Goal: Task Accomplishment & Management: Manage account settings

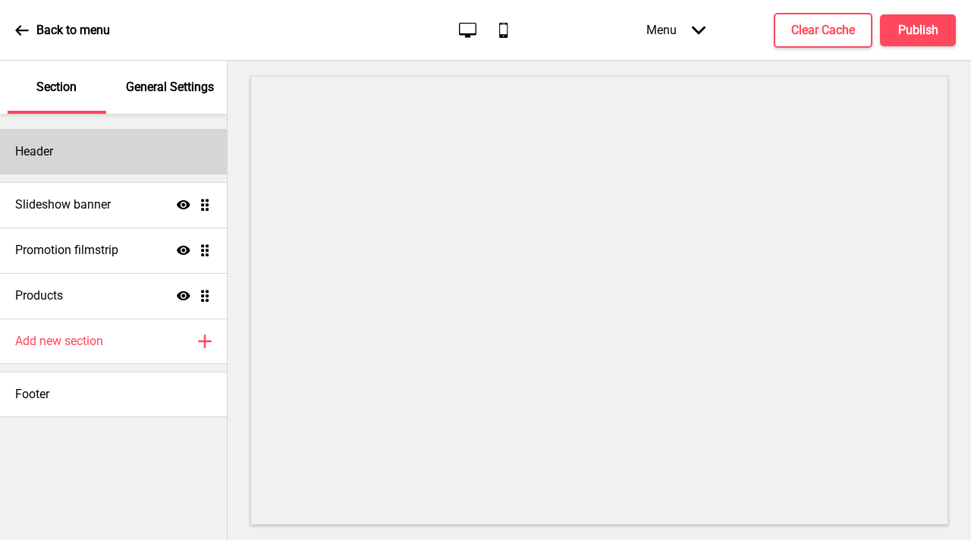
click at [92, 153] on div "Header" at bounding box center [113, 152] width 227 height 46
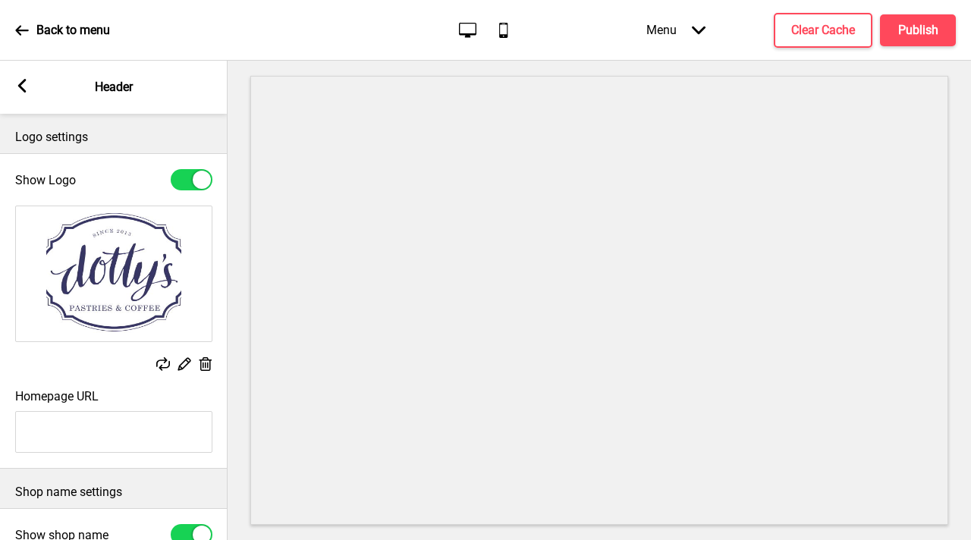
click at [117, 282] on img at bounding box center [114, 273] width 196 height 135
click at [205, 371] on div "Delete" at bounding box center [206, 365] width 14 height 17
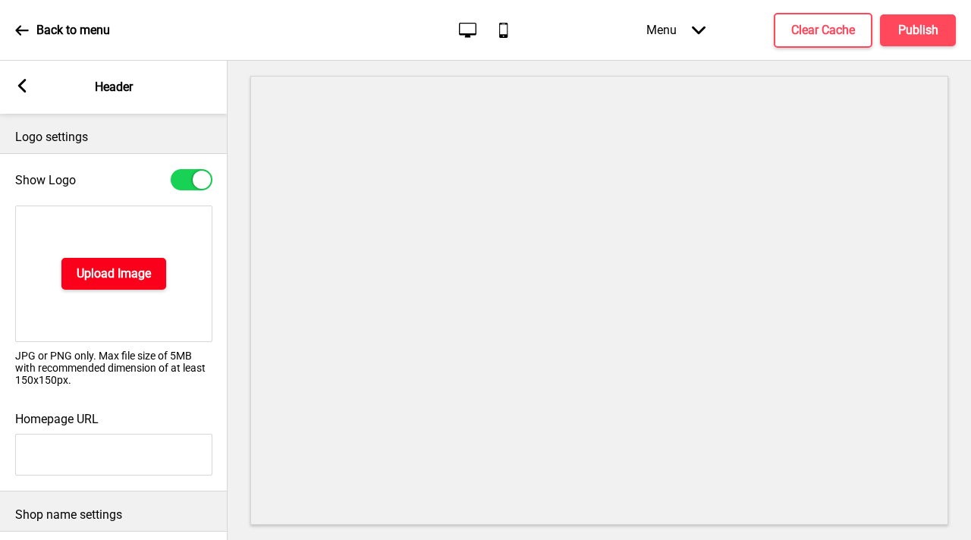
click at [124, 275] on h4 "Upload Image" at bounding box center [114, 274] width 74 height 17
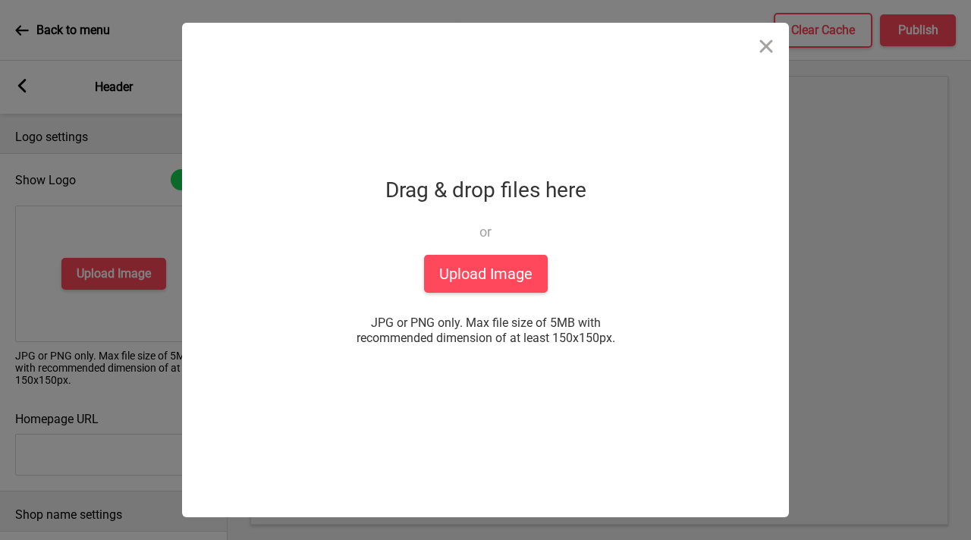
click at [558, 273] on div "Drop a file here Drag & drop files here or Upload files from your computer Uplo…" at bounding box center [485, 270] width 379 height 495
click at [525, 282] on button "Upload Image" at bounding box center [486, 274] width 124 height 38
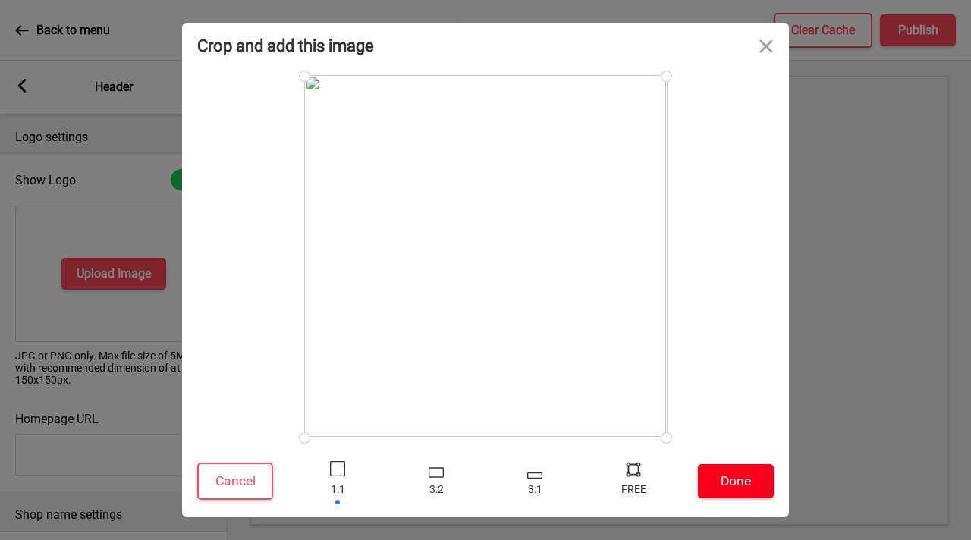
click at [757, 487] on button "Done" at bounding box center [736, 481] width 76 height 34
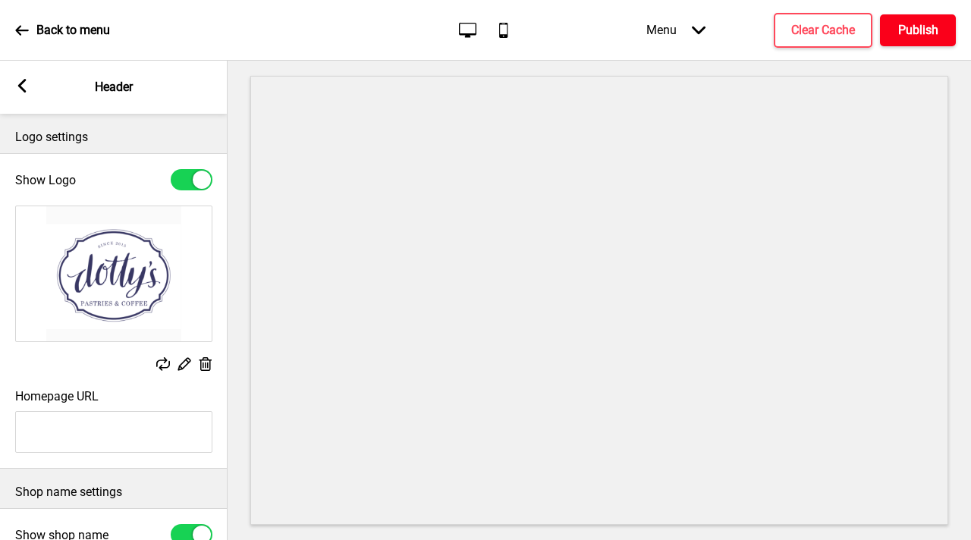
click at [891, 38] on button "Publish" at bounding box center [918, 30] width 76 height 32
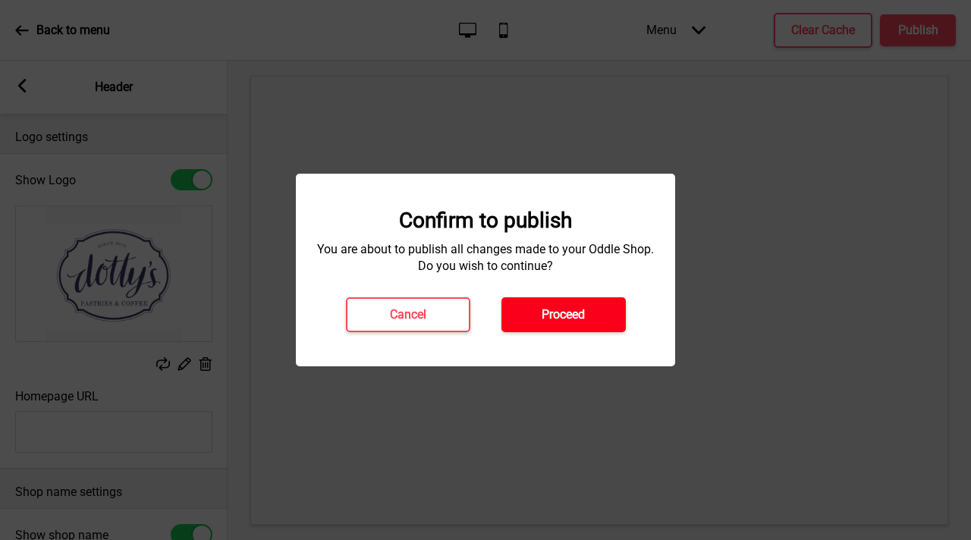
click at [602, 321] on button "Proceed" at bounding box center [564, 315] width 124 height 35
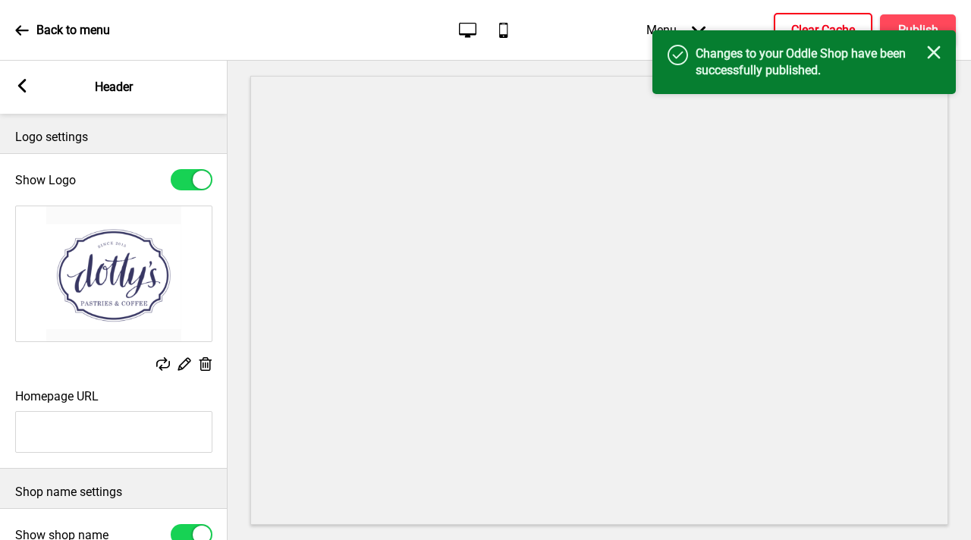
click at [835, 17] on button "Clear Cache" at bounding box center [823, 30] width 99 height 35
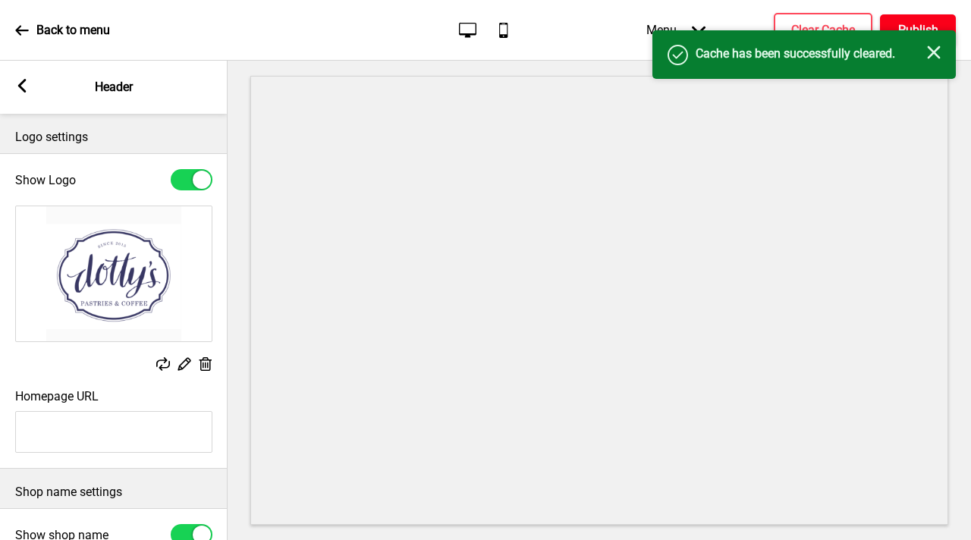
click at [918, 20] on button "Publish" at bounding box center [918, 30] width 76 height 32
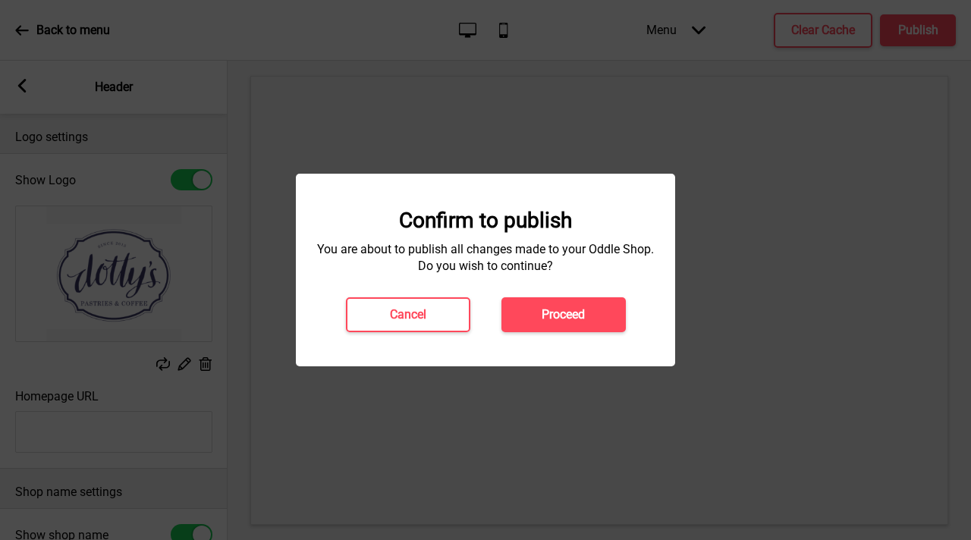
click at [588, 311] on button "Proceed" at bounding box center [564, 315] width 124 height 35
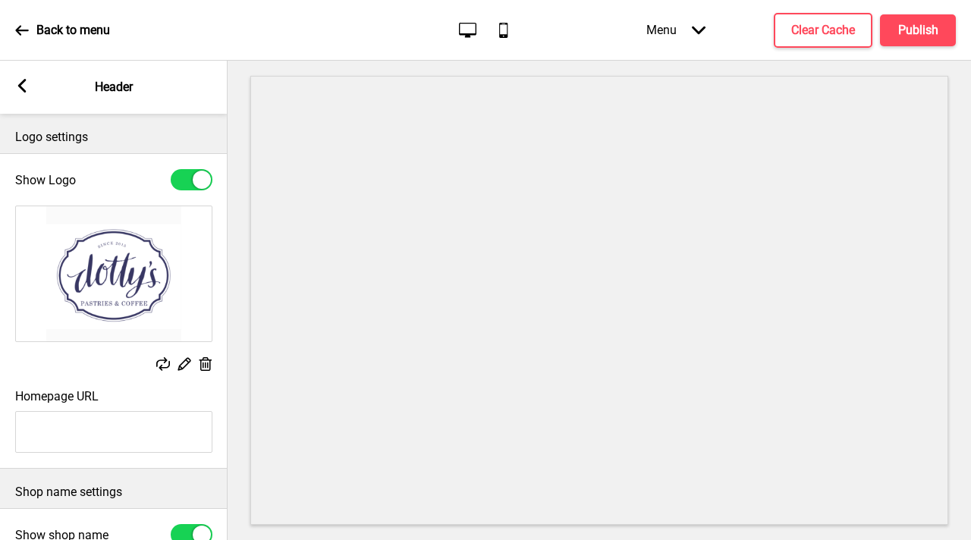
click at [26, 33] on icon at bounding box center [22, 31] width 14 height 14
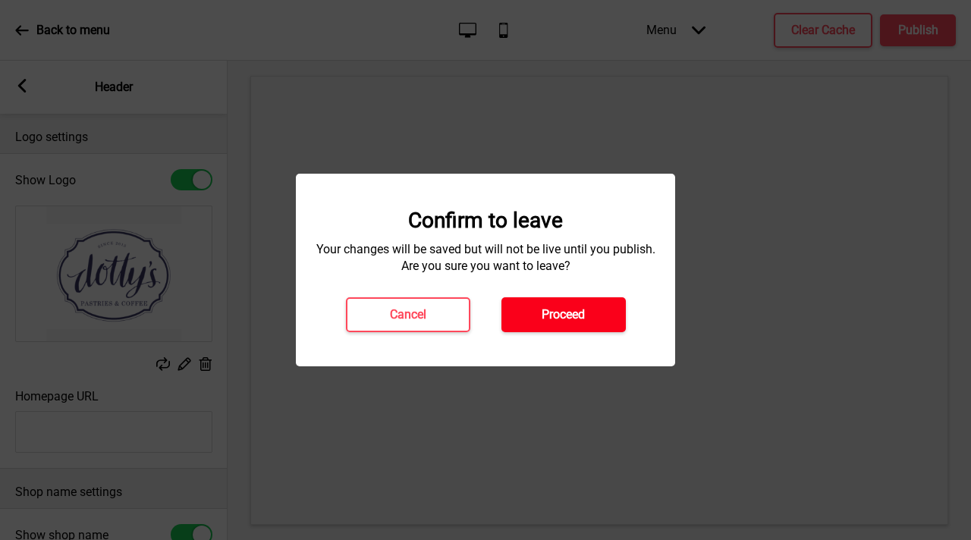
click at [607, 316] on button "Proceed" at bounding box center [564, 315] width 124 height 35
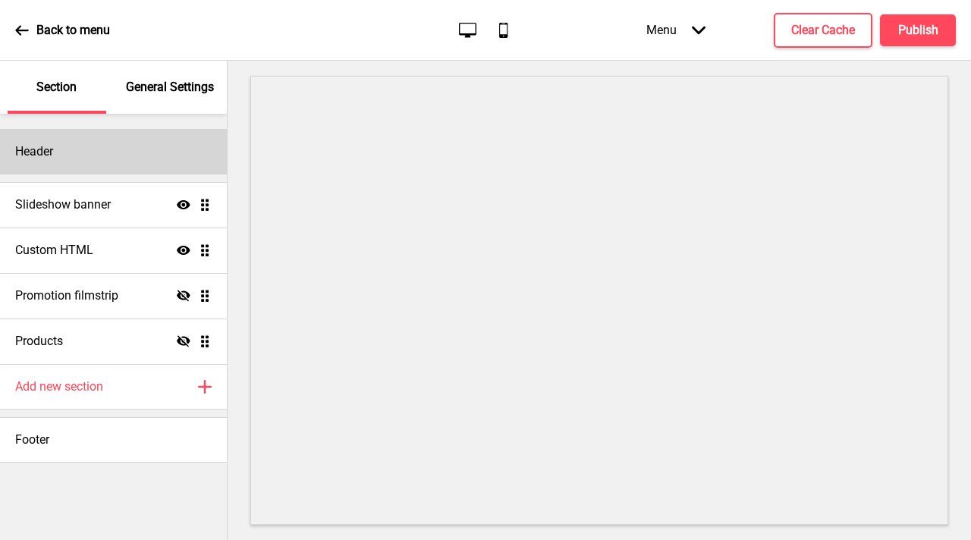
click at [116, 150] on div "Header" at bounding box center [113, 152] width 227 height 46
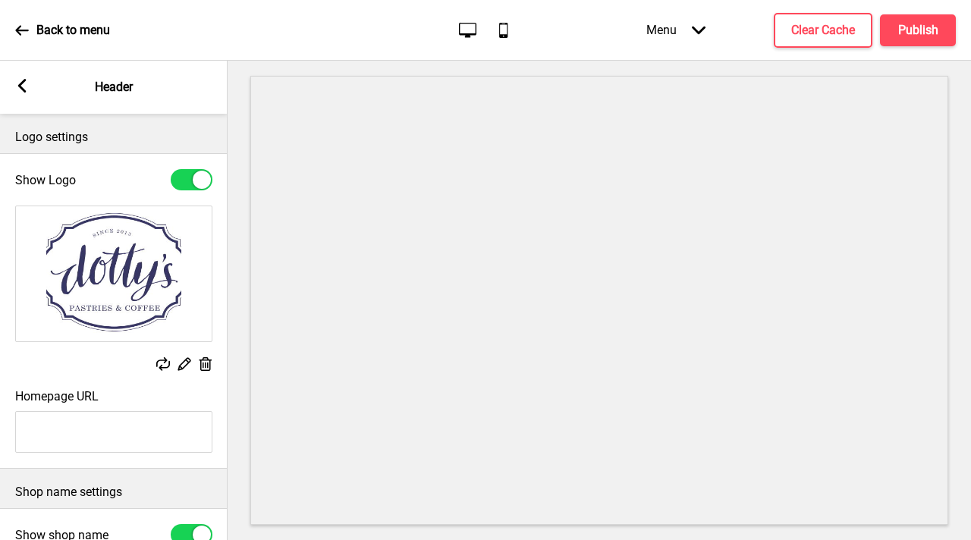
click at [209, 356] on div "Replace Edit Delete" at bounding box center [114, 290] width 228 height 184
click at [205, 370] on icon at bounding box center [206, 364] width 13 height 14
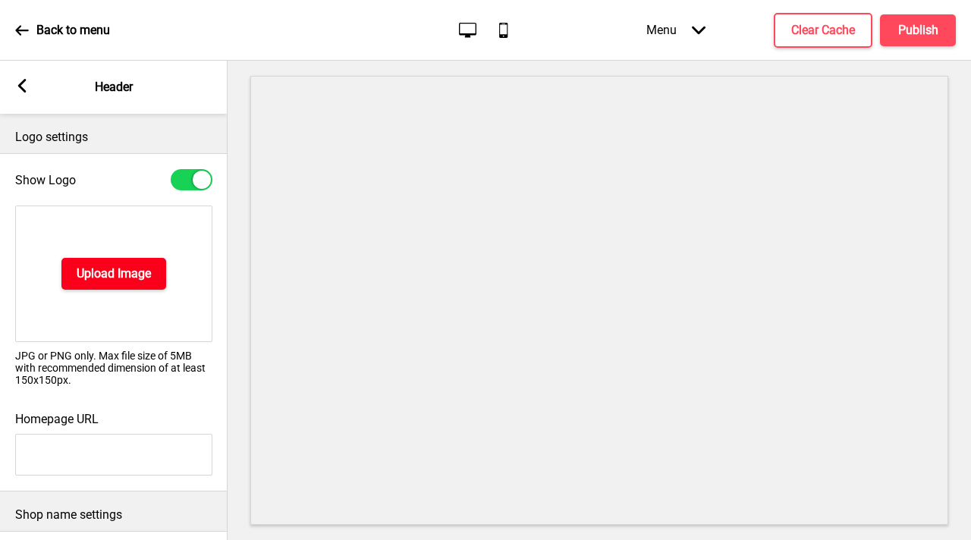
click at [112, 266] on h4 "Upload Image" at bounding box center [114, 274] width 74 height 17
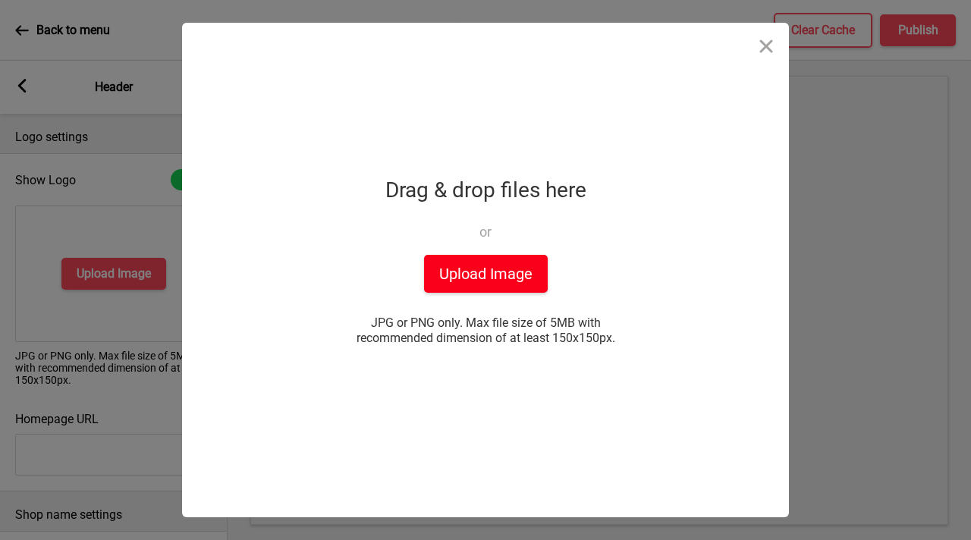
click at [468, 261] on button "Upload Image" at bounding box center [486, 274] width 124 height 38
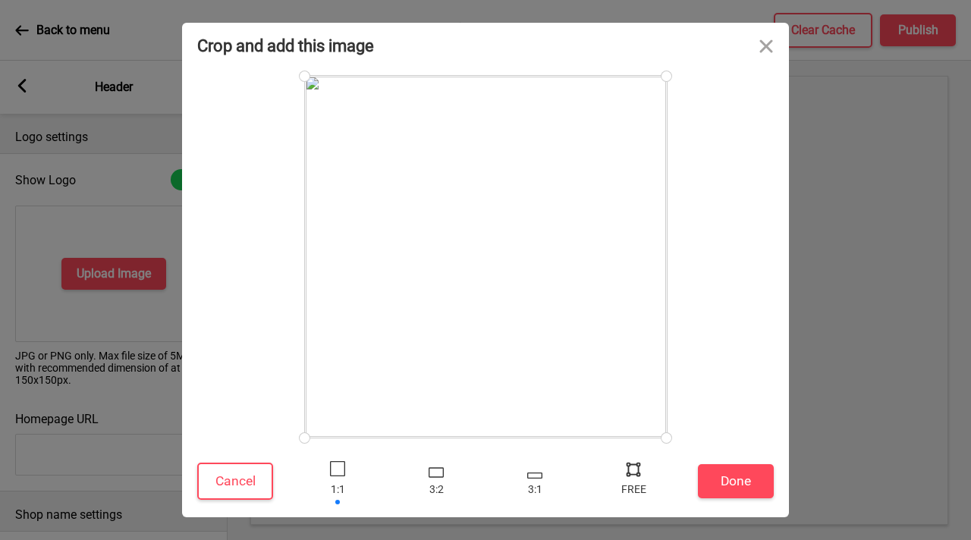
click at [754, 499] on div "Cancel Done" at bounding box center [485, 485] width 607 height 65
click at [754, 490] on button "Done" at bounding box center [736, 481] width 76 height 34
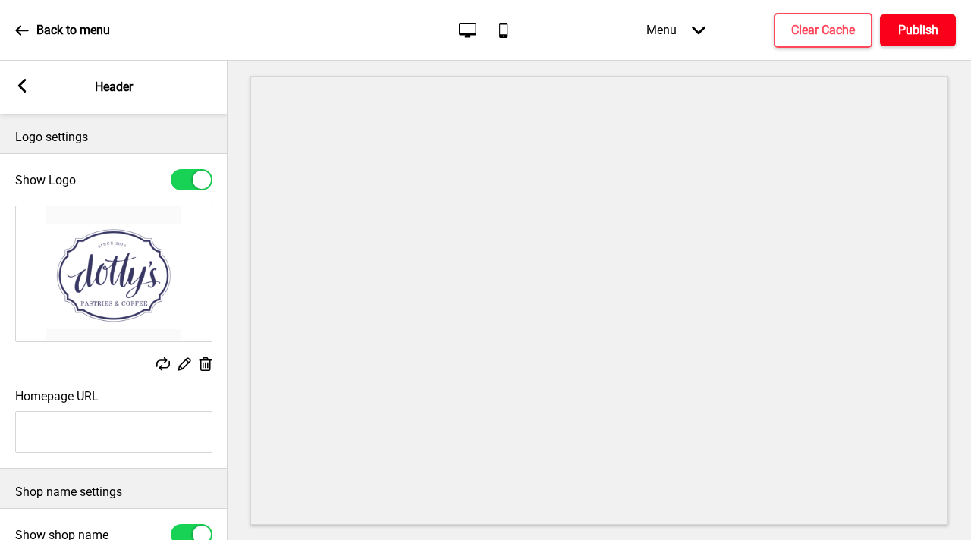
click at [909, 35] on h4 "Publish" at bounding box center [919, 30] width 40 height 17
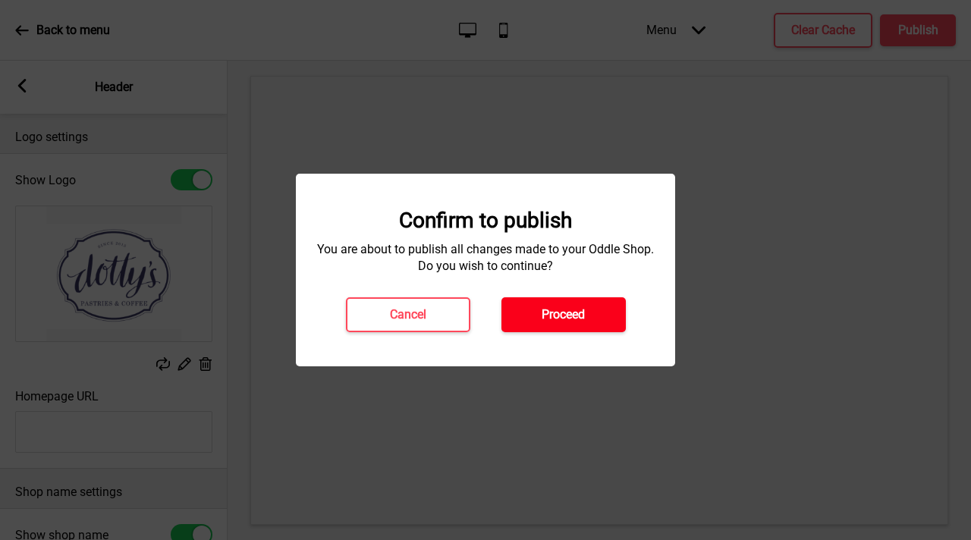
click at [610, 329] on button "Proceed" at bounding box center [564, 315] width 124 height 35
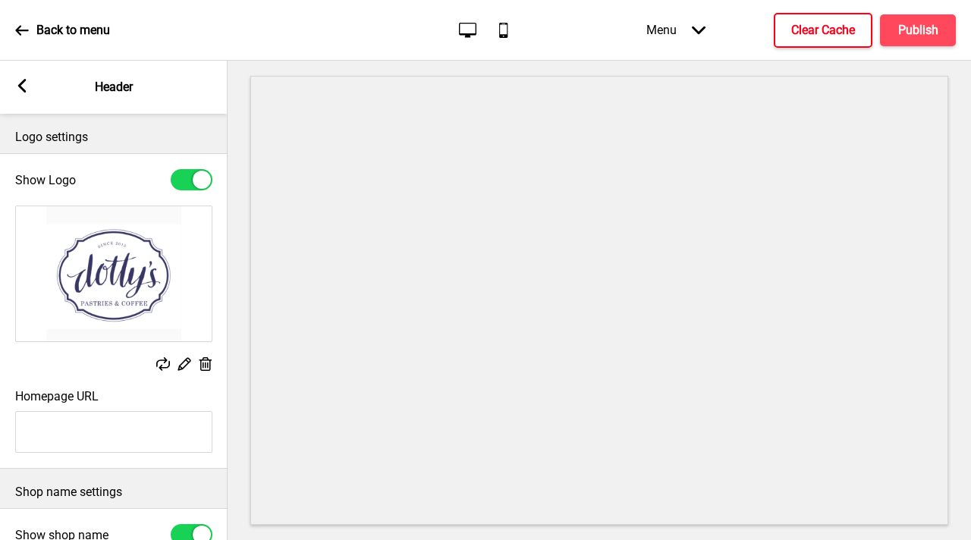
click at [859, 30] on button "Clear Cache" at bounding box center [823, 30] width 99 height 35
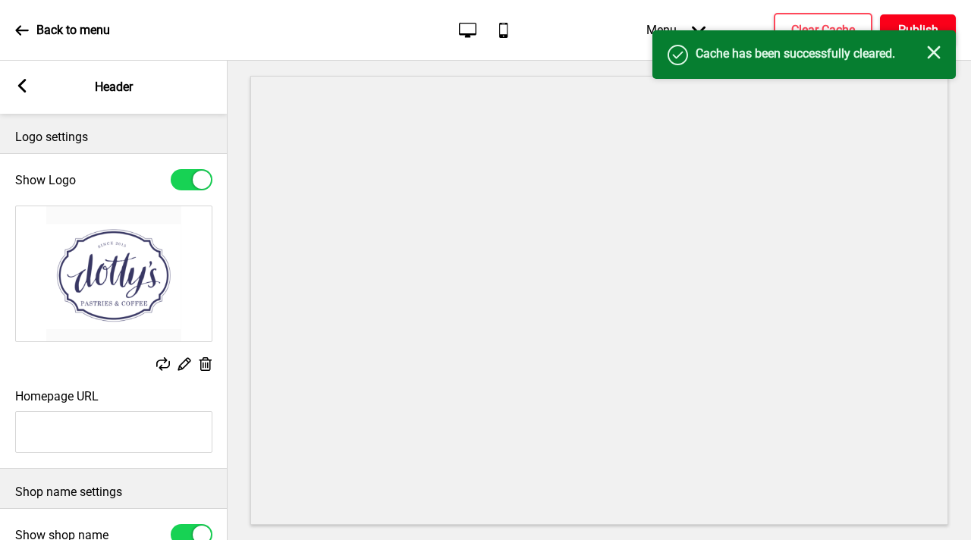
click at [908, 23] on h4 "Publish" at bounding box center [919, 30] width 40 height 17
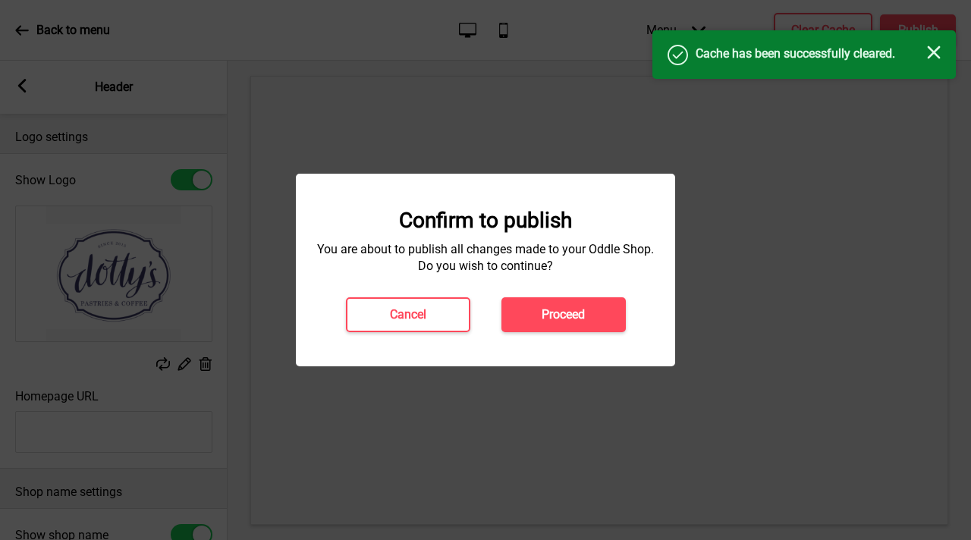
click at [568, 316] on h4 "Proceed" at bounding box center [563, 315] width 43 height 17
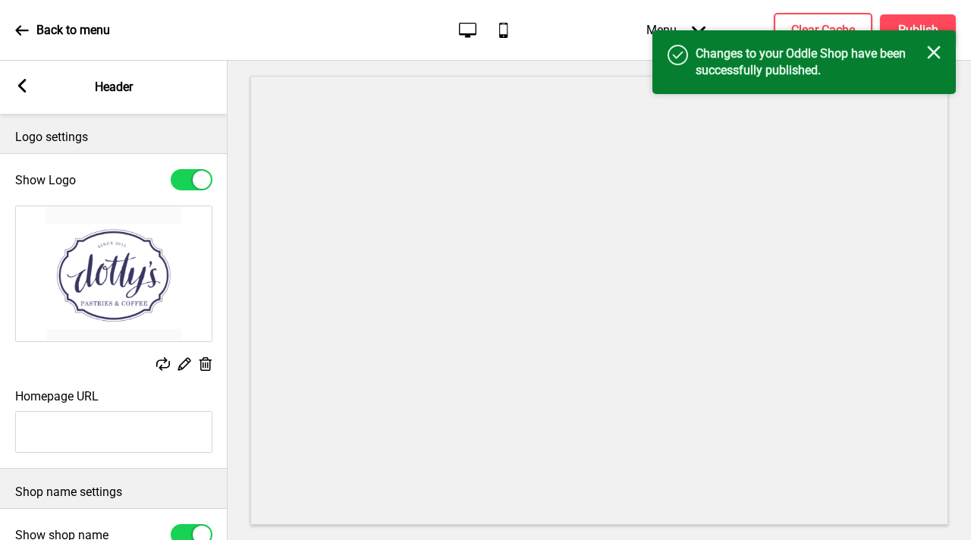
click at [49, 20] on div "Back to menu" at bounding box center [62, 30] width 95 height 41
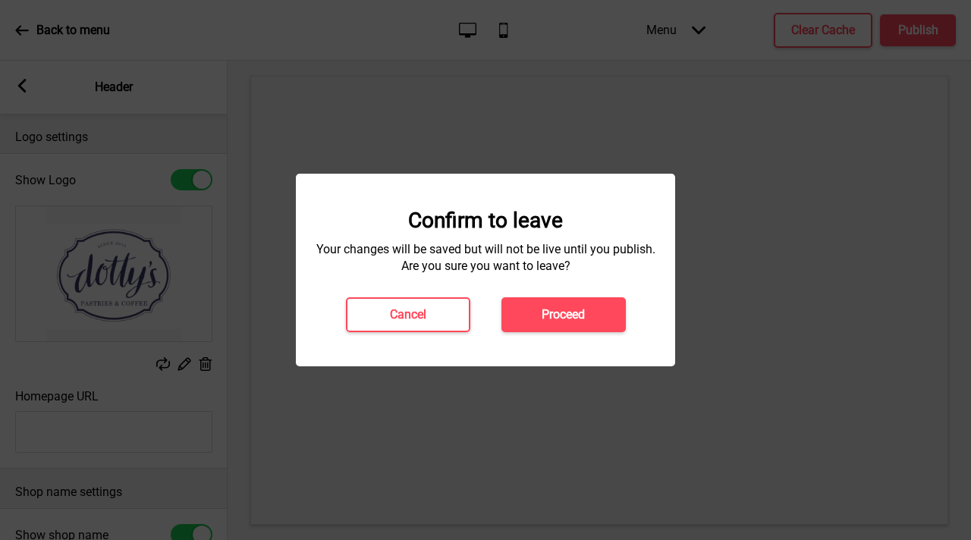
click at [610, 320] on button "Proceed" at bounding box center [564, 315] width 124 height 35
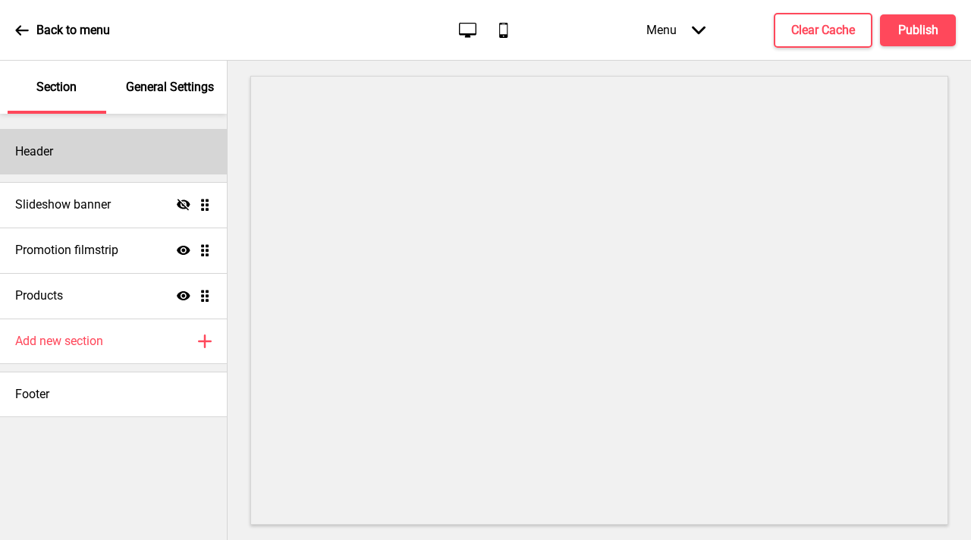
click at [102, 140] on div "Header" at bounding box center [113, 152] width 227 height 46
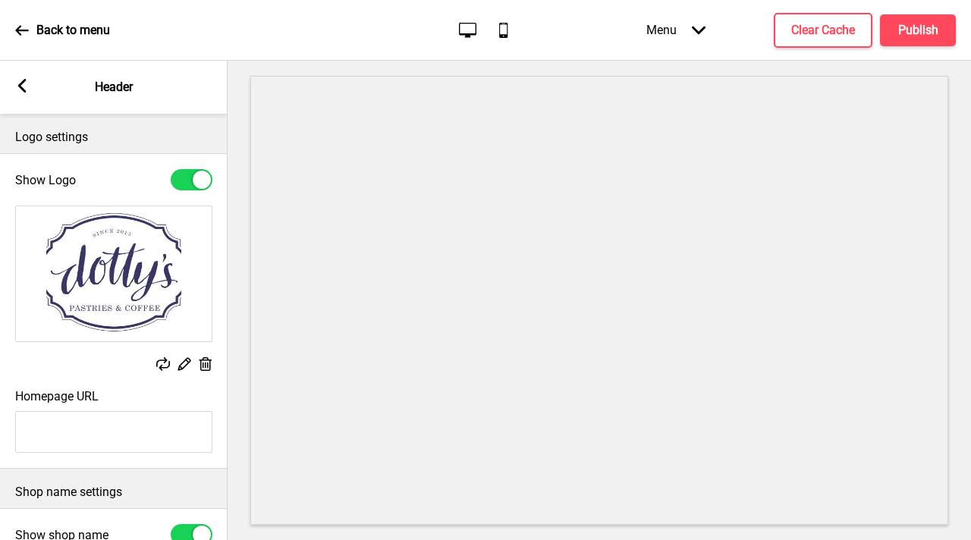
click at [202, 363] on rect at bounding box center [205, 365] width 16 height 16
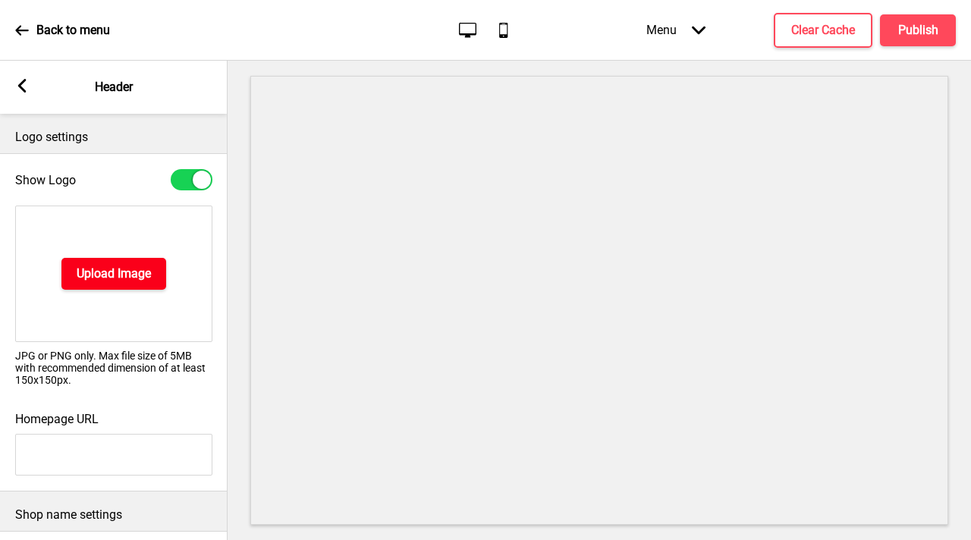
click at [99, 266] on h4 "Upload Image" at bounding box center [114, 274] width 74 height 17
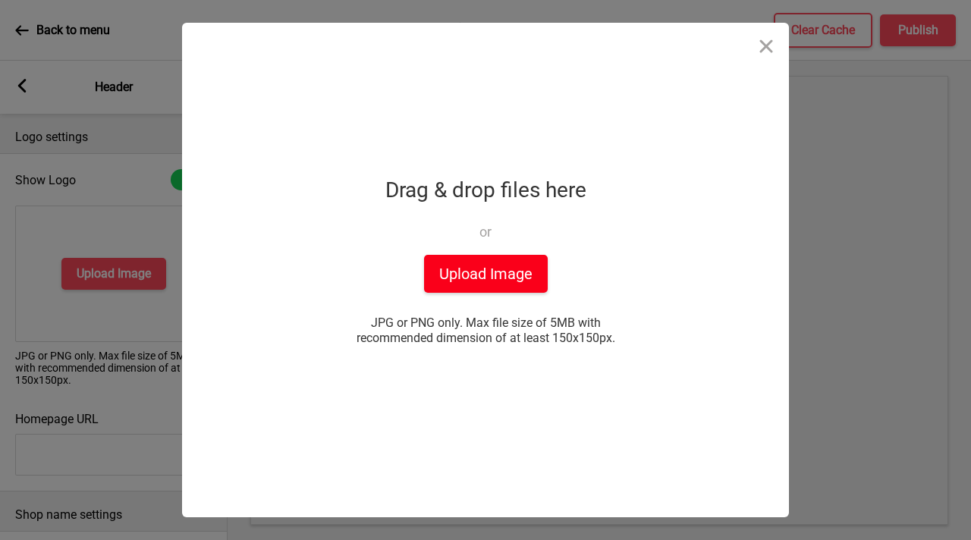
click at [496, 258] on button "Upload Image" at bounding box center [486, 274] width 124 height 38
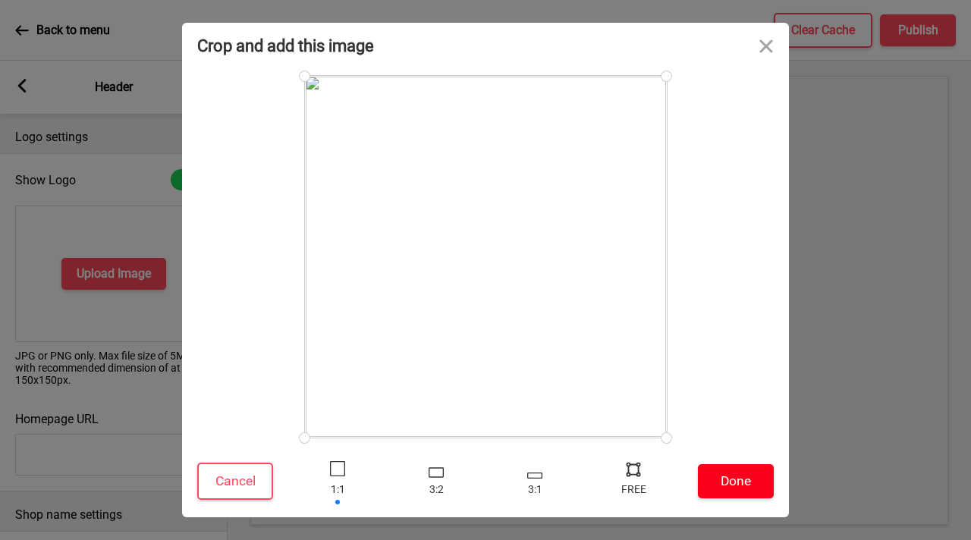
click at [738, 489] on button "Done" at bounding box center [736, 481] width 76 height 34
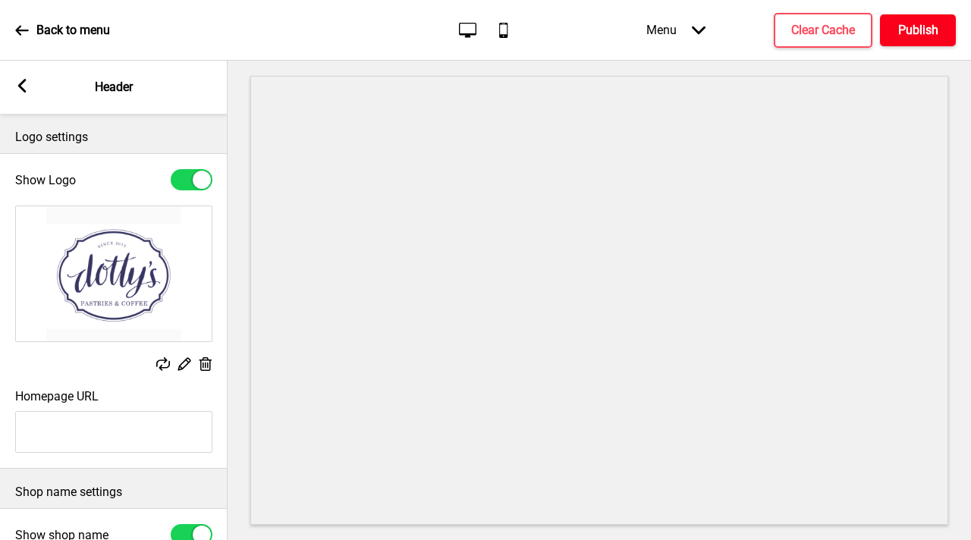
click at [921, 30] on h4 "Publish" at bounding box center [919, 30] width 40 height 17
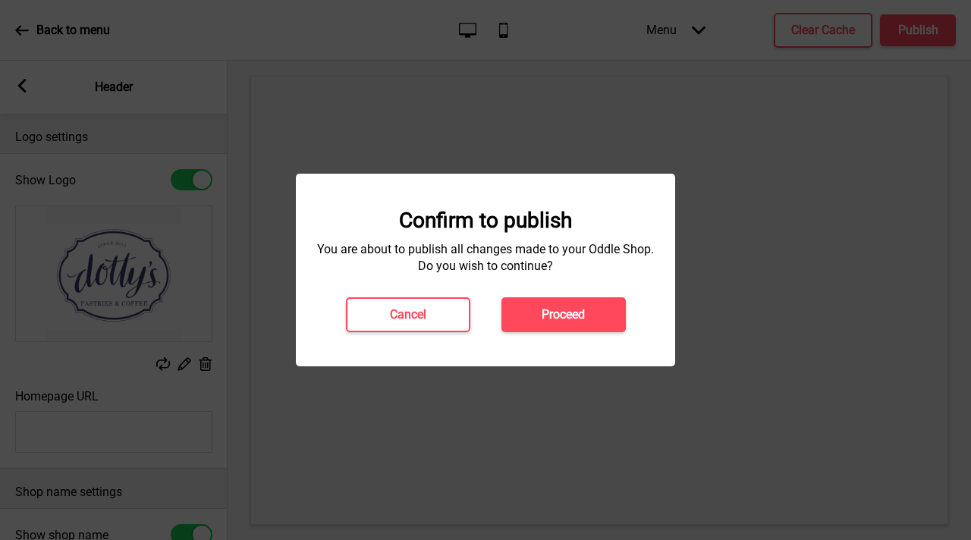
click at [593, 313] on button "Proceed" at bounding box center [564, 315] width 124 height 35
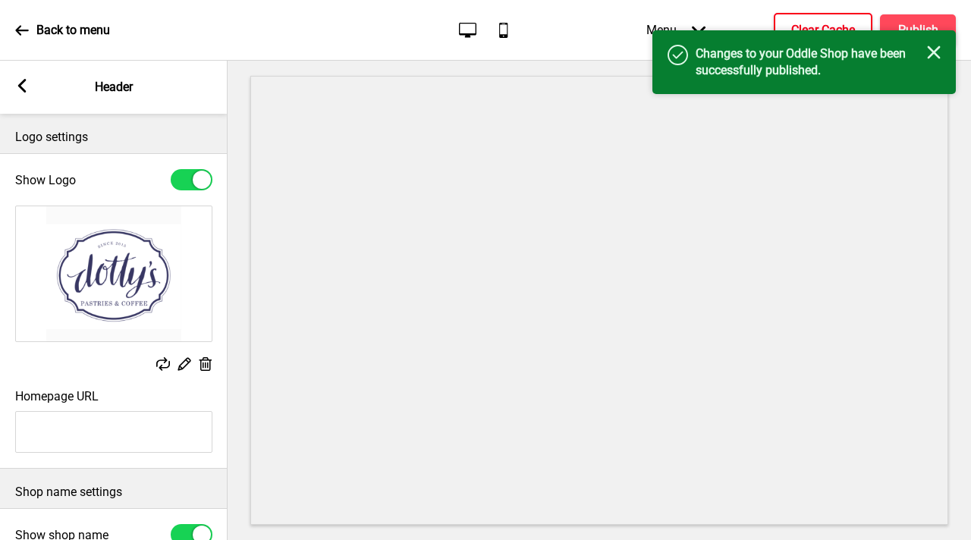
click at [805, 27] on h4 "Clear Cache" at bounding box center [824, 30] width 64 height 17
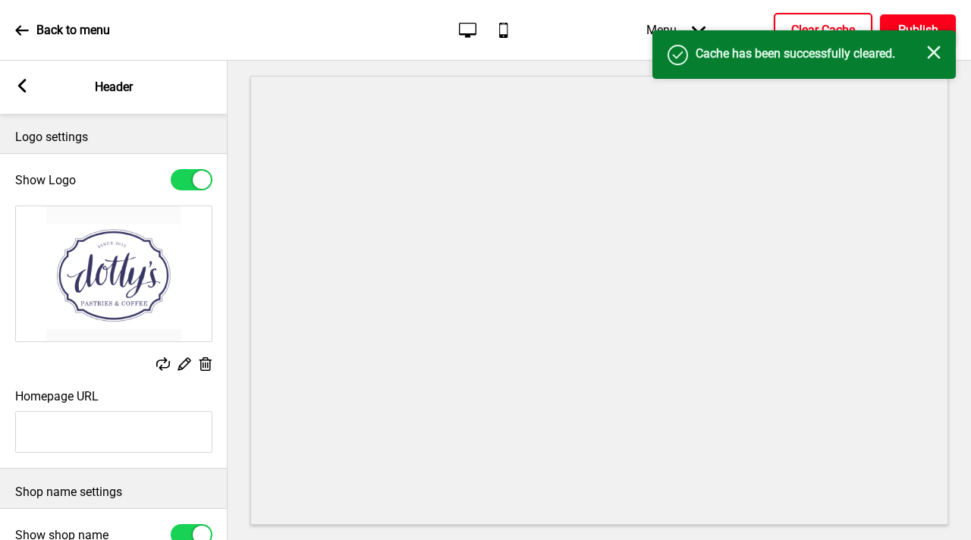
click at [905, 20] on button "Publish" at bounding box center [918, 30] width 76 height 32
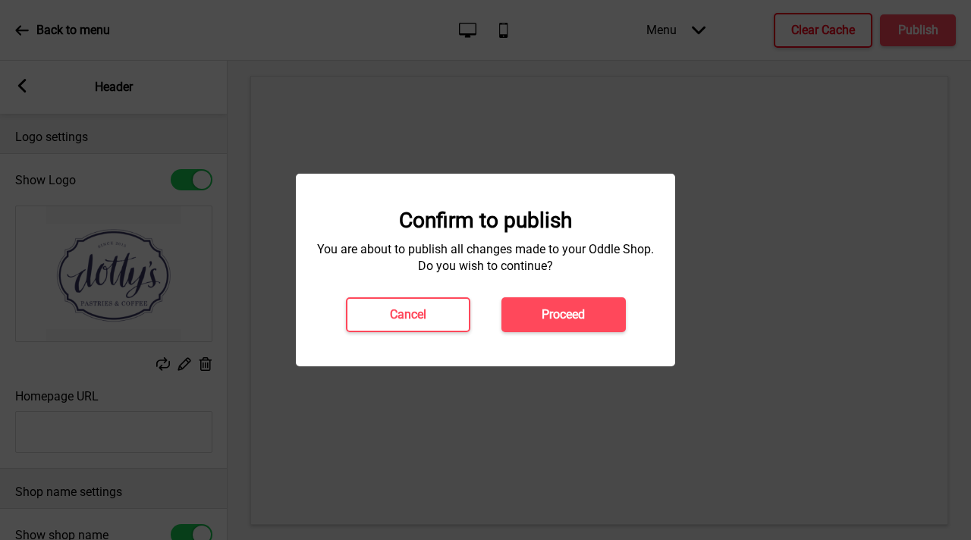
click at [605, 348] on div "Confirm to publish You are about to publish all changes made to your Oddle Shop…" at bounding box center [485, 270] width 379 height 193
click at [604, 305] on button "Proceed" at bounding box center [564, 315] width 124 height 35
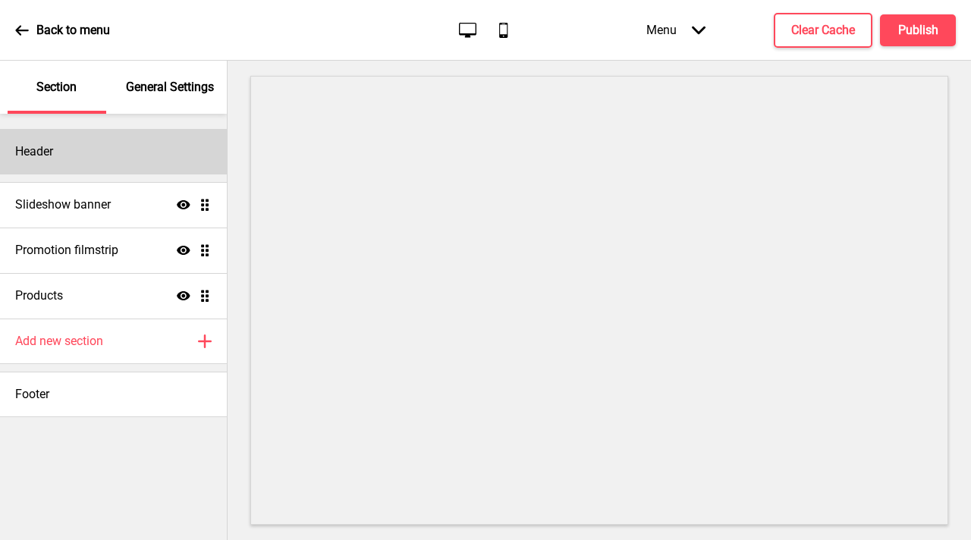
click at [88, 165] on div "Header" at bounding box center [113, 152] width 227 height 46
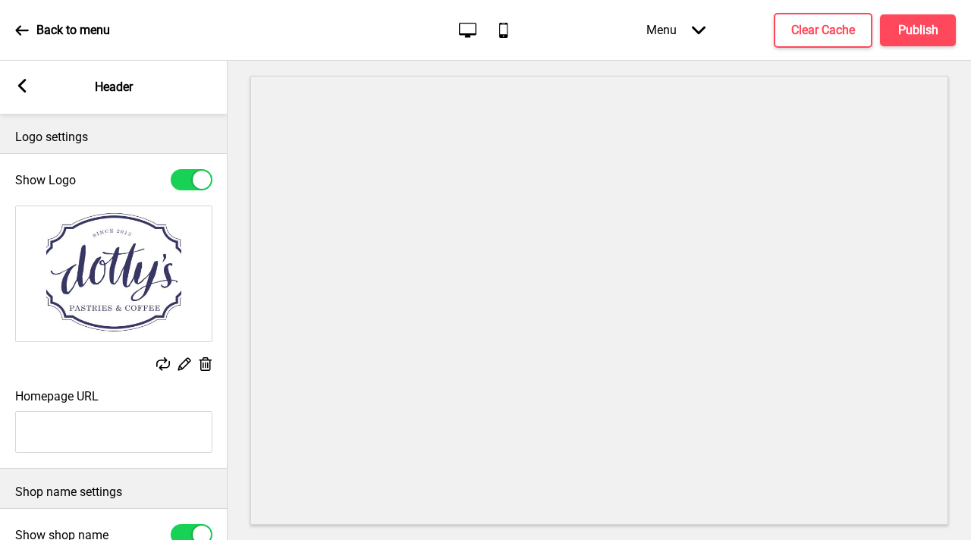
click at [210, 363] on icon at bounding box center [206, 364] width 13 height 14
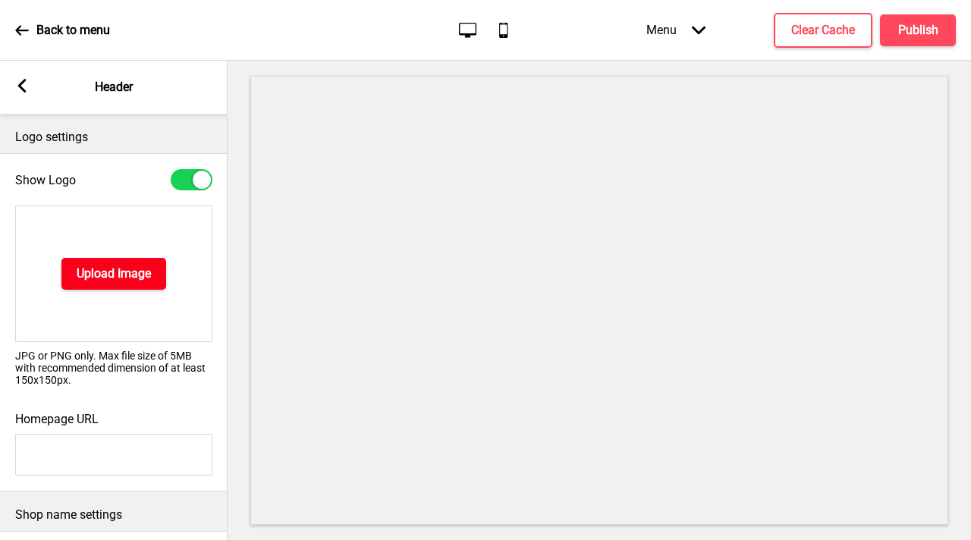
click at [100, 283] on button "Upload Image" at bounding box center [113, 274] width 105 height 32
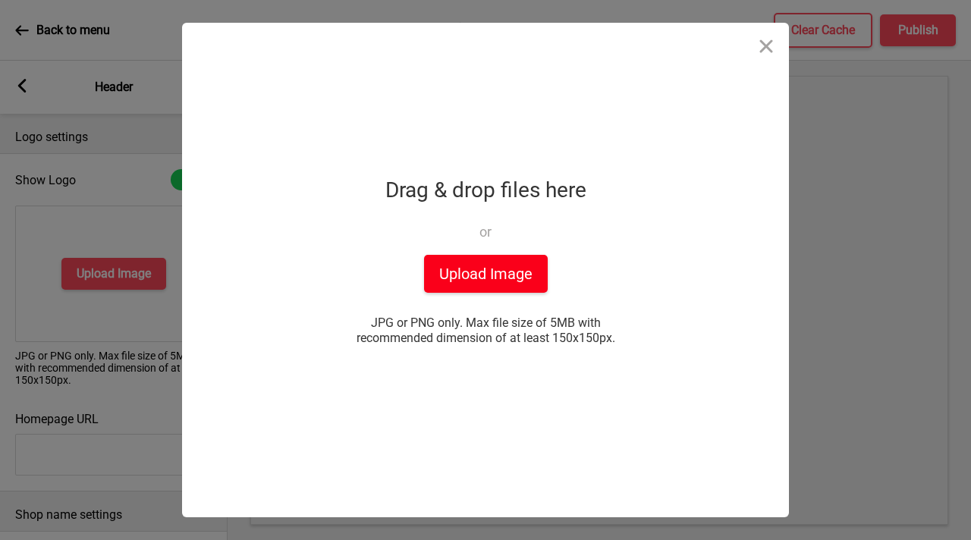
click at [474, 273] on button "Upload Image" at bounding box center [486, 274] width 124 height 38
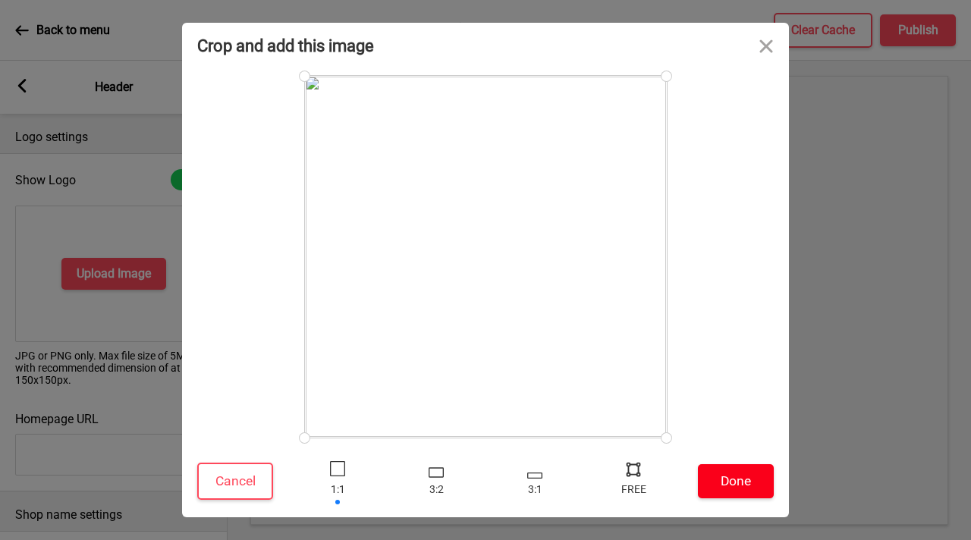
click at [726, 480] on button "Done" at bounding box center [736, 481] width 76 height 34
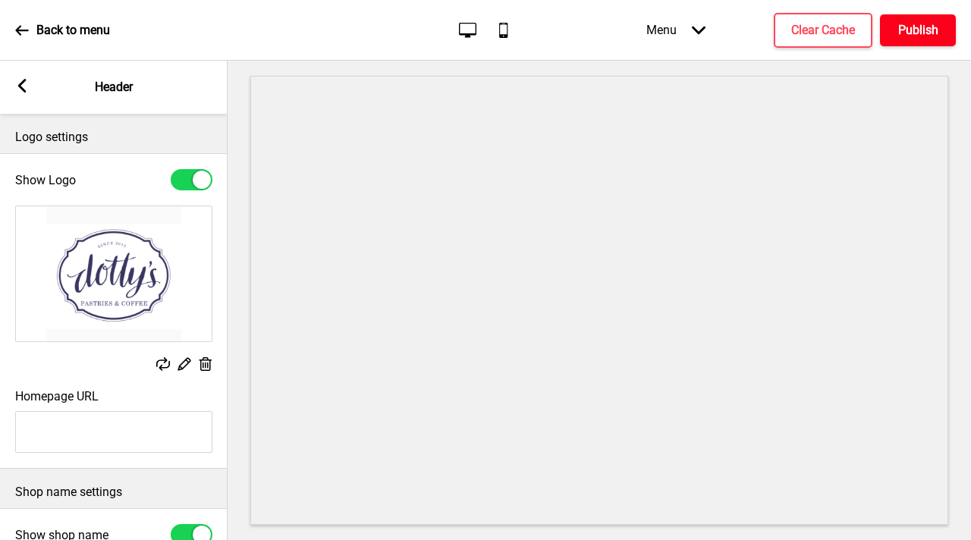
click at [907, 24] on h4 "Publish" at bounding box center [919, 30] width 40 height 17
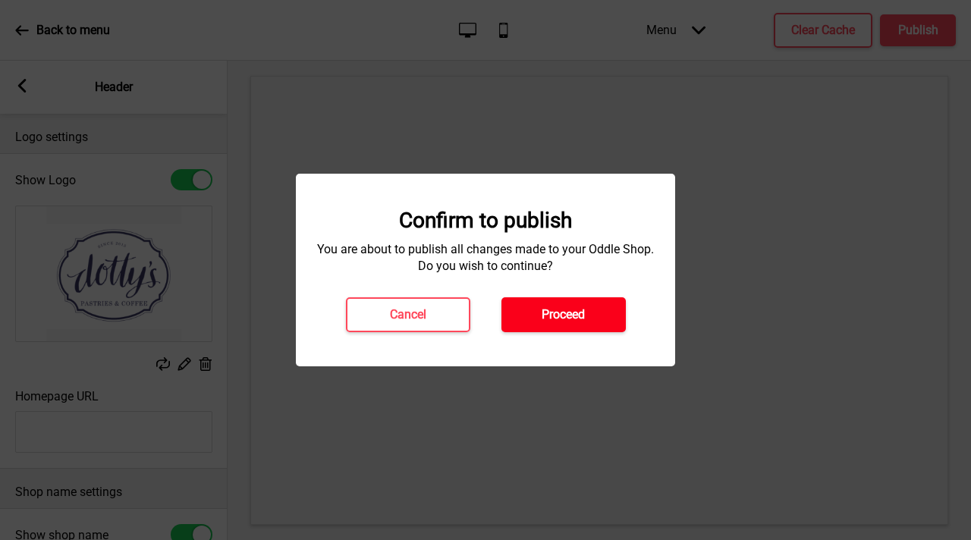
drag, startPoint x: 543, startPoint y: 323, endPoint x: 564, endPoint y: 324, distance: 21.3
click at [543, 323] on button "Proceed" at bounding box center [564, 315] width 124 height 35
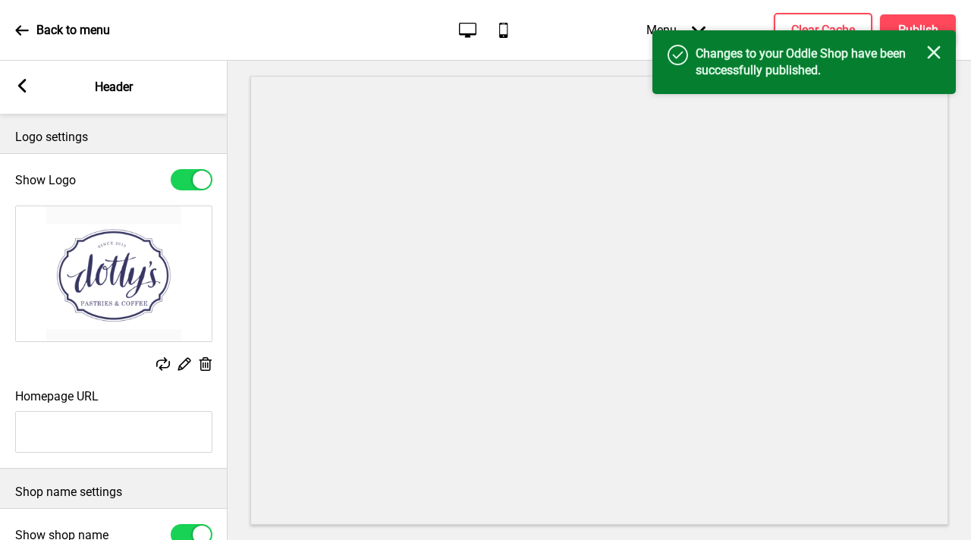
click at [840, 9] on div "Menu Arrow down Product Page Store Information Checkout Thank you Terms & Condi…" at bounding box center [771, 30] width 370 height 45
click at [839, 24] on h4 "Clear Cache" at bounding box center [824, 30] width 64 height 17
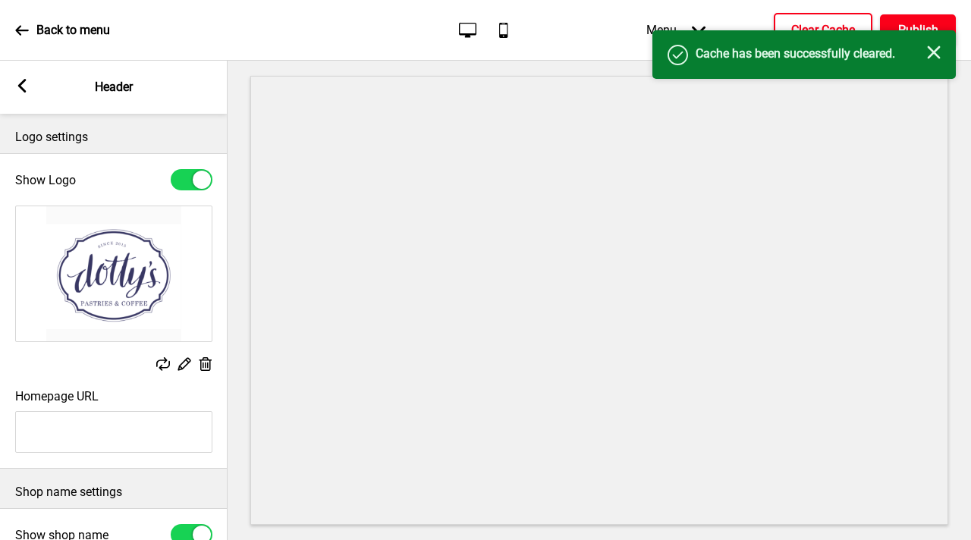
click at [915, 28] on h4 "Publish" at bounding box center [919, 30] width 40 height 17
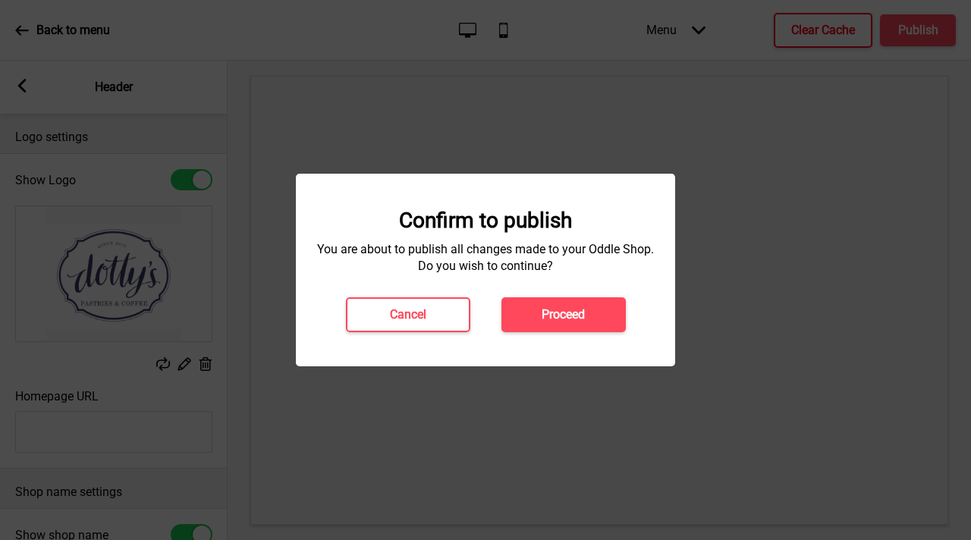
click at [578, 316] on h4 "Proceed" at bounding box center [563, 315] width 43 height 17
